Goal: Task Accomplishment & Management: Use online tool/utility

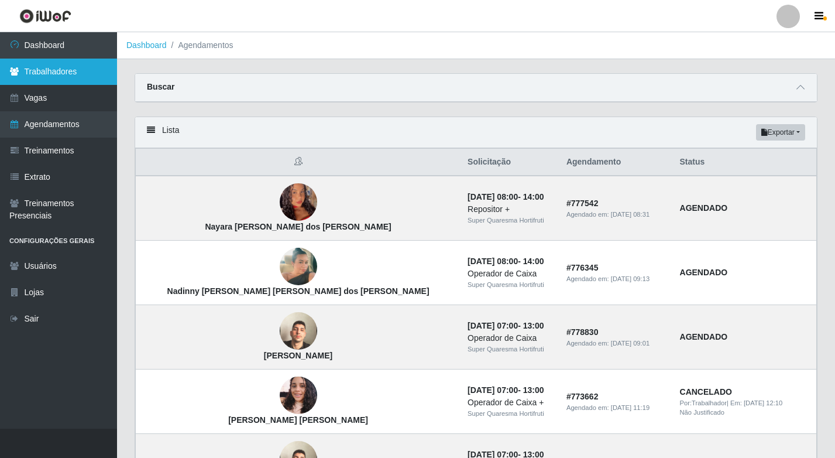
click at [78, 75] on link "Trabalhadores" at bounding box center [58, 72] width 117 height 26
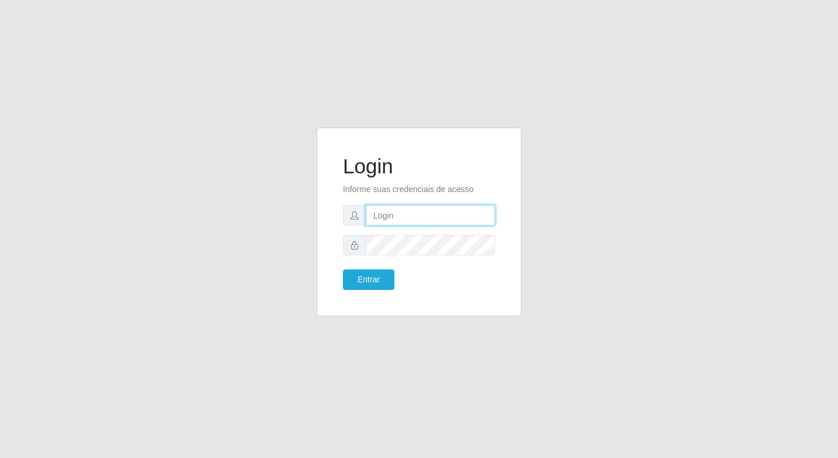
type input "elyda@quaresma"
click at [365, 296] on div "Login Informe suas credenciais de acesso elyda@quaresma Entrar" at bounding box center [419, 221] width 176 height 159
click at [363, 282] on button "Entrar" at bounding box center [369, 279] width 52 height 20
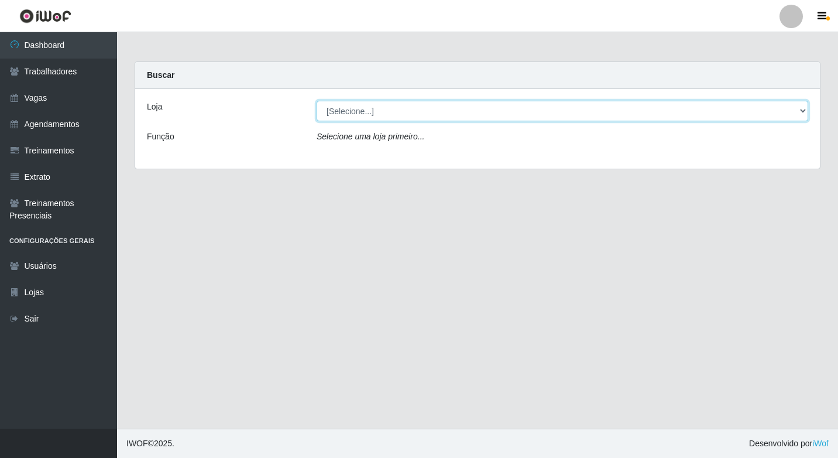
click at [381, 109] on select "[Selecione...] Super Quaresma Hortifruti" at bounding box center [563, 111] width 492 height 20
select select "511"
click at [317, 101] on select "[Selecione...] Super Quaresma Hortifruti" at bounding box center [563, 111] width 492 height 20
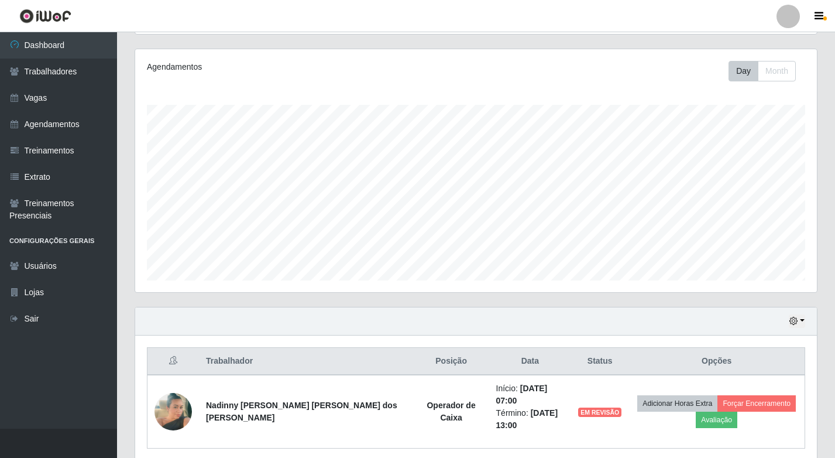
scroll to position [172, 0]
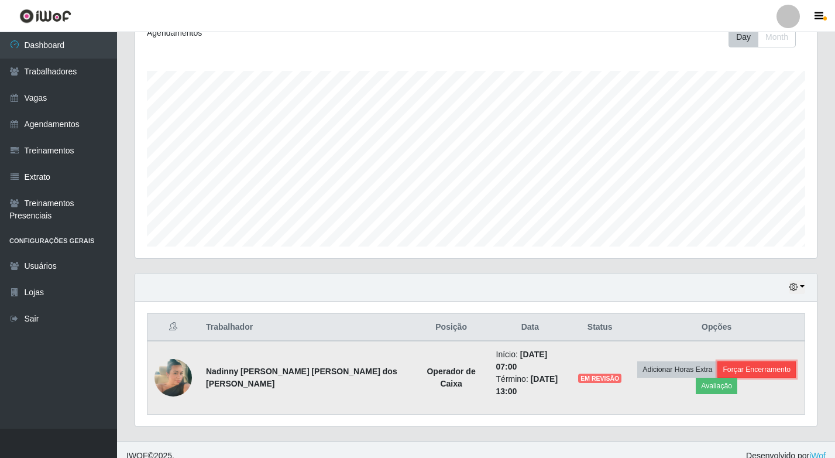
click at [722, 366] on button "Forçar Encerramento" at bounding box center [757, 369] width 78 height 16
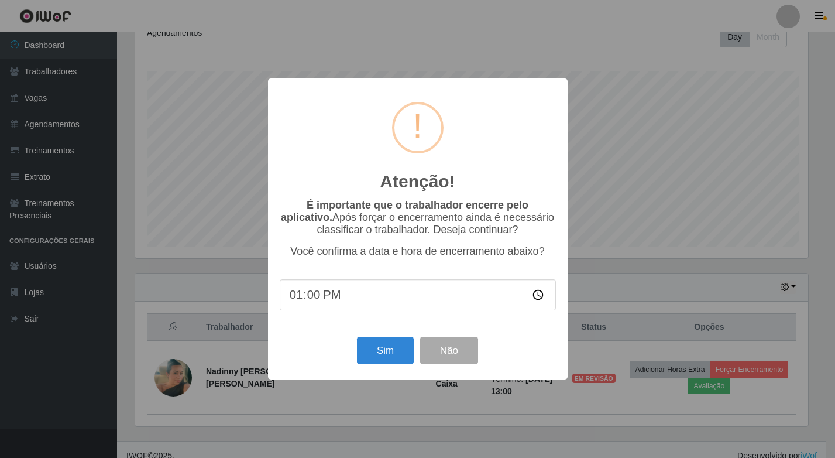
scroll to position [243, 676]
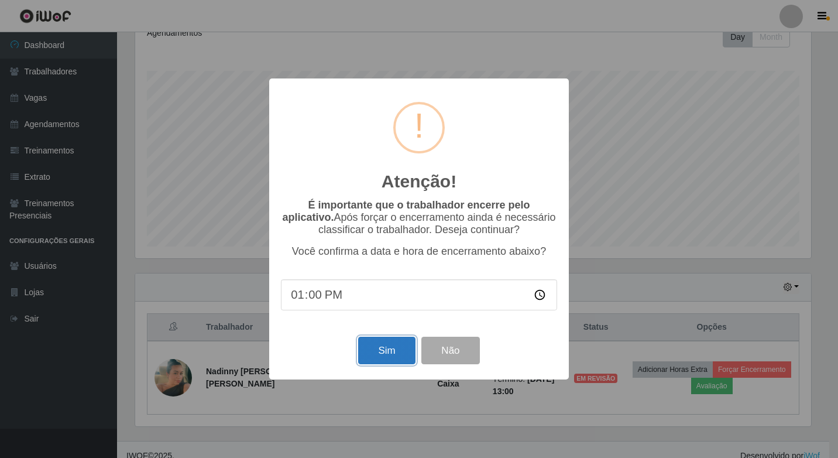
click at [402, 350] on button "Sim" at bounding box center [386, 351] width 57 height 28
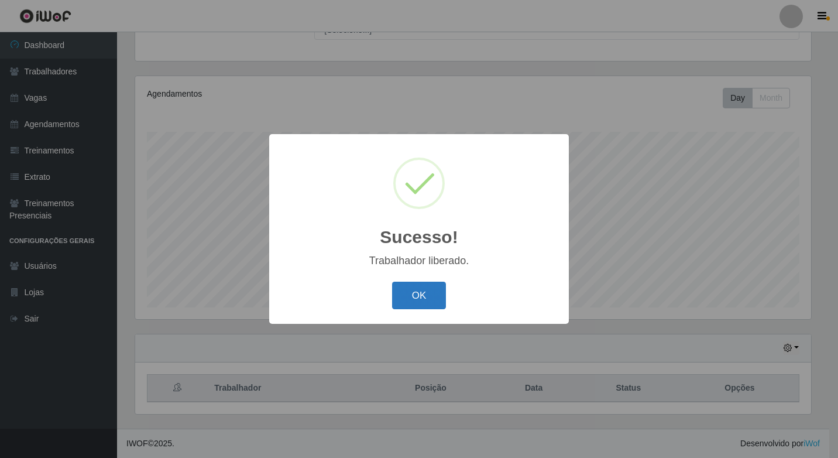
click at [432, 299] on button "OK" at bounding box center [419, 296] width 54 height 28
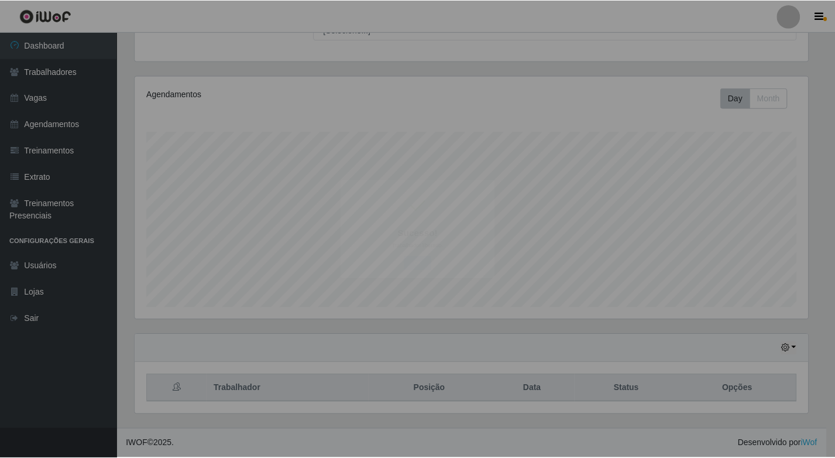
scroll to position [243, 682]
